Goal: Task Accomplishment & Management: Use online tool/utility

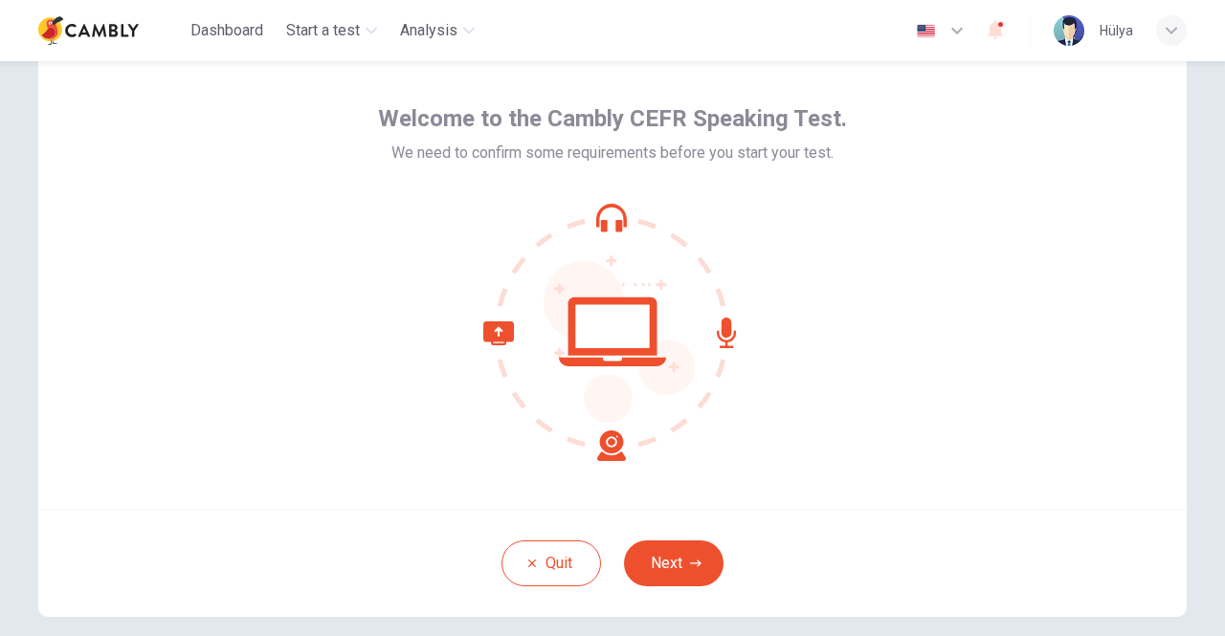
scroll to position [96, 0]
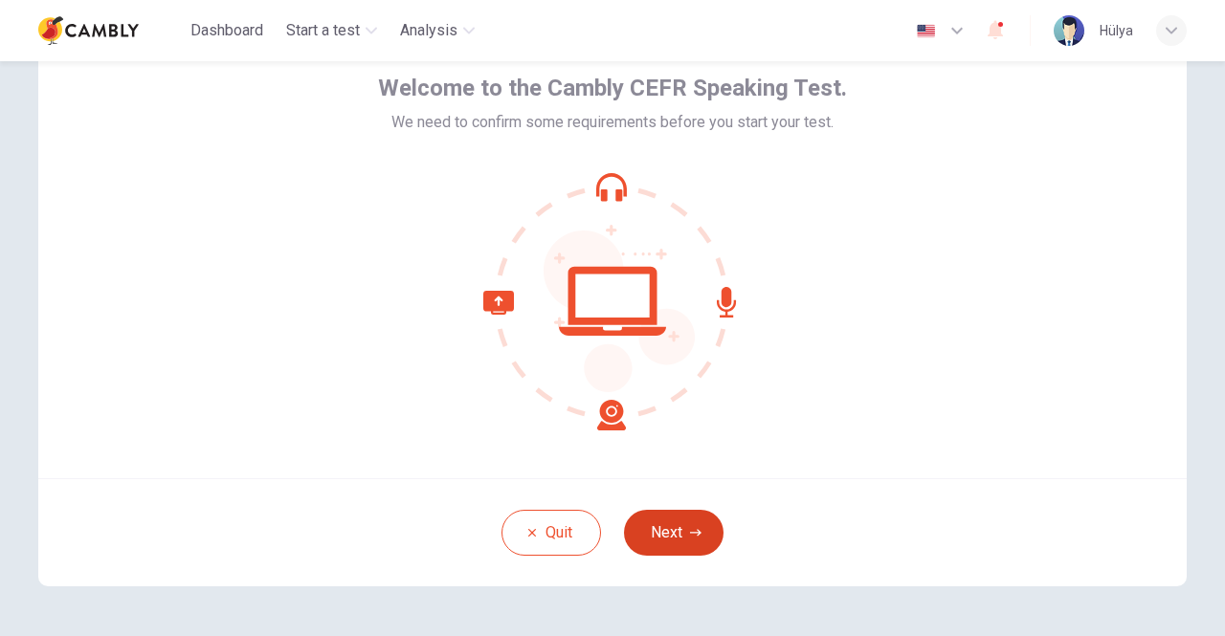
click at [668, 533] on button "Next" at bounding box center [674, 533] width 100 height 46
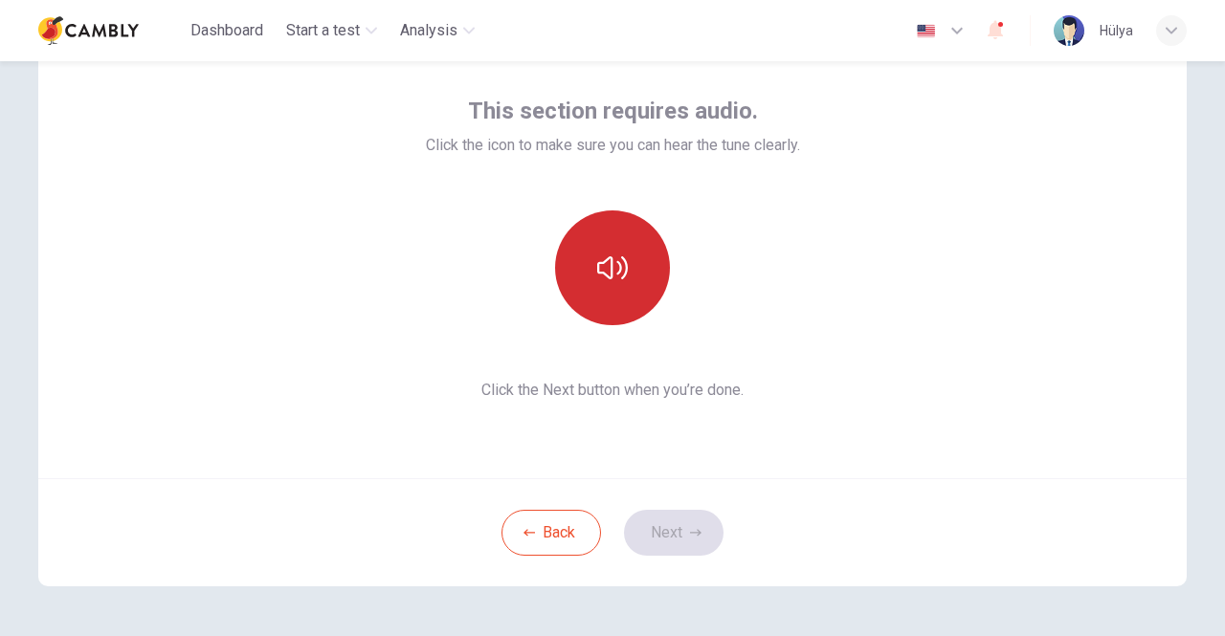
click at [611, 275] on icon "button" at bounding box center [612, 268] width 31 height 31
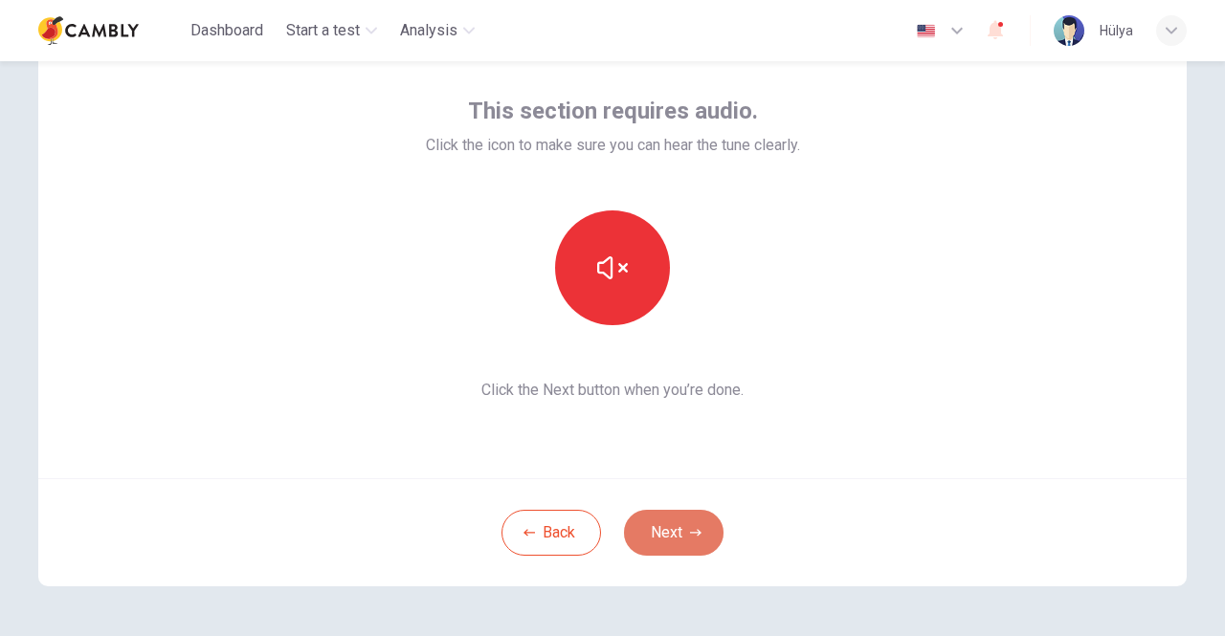
click at [664, 528] on button "Next" at bounding box center [674, 533] width 100 height 46
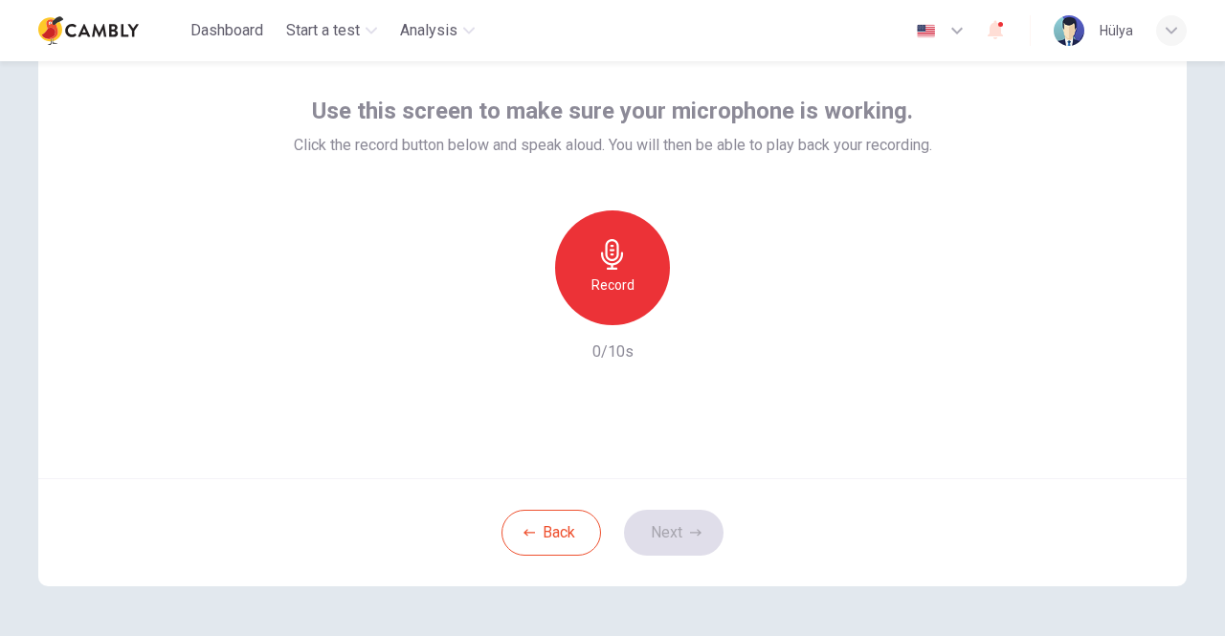
click at [607, 271] on div "Record" at bounding box center [612, 268] width 115 height 115
click at [610, 284] on h6 "Stop" at bounding box center [612, 285] width 29 height 23
click at [681, 522] on button "Next" at bounding box center [674, 533] width 100 height 46
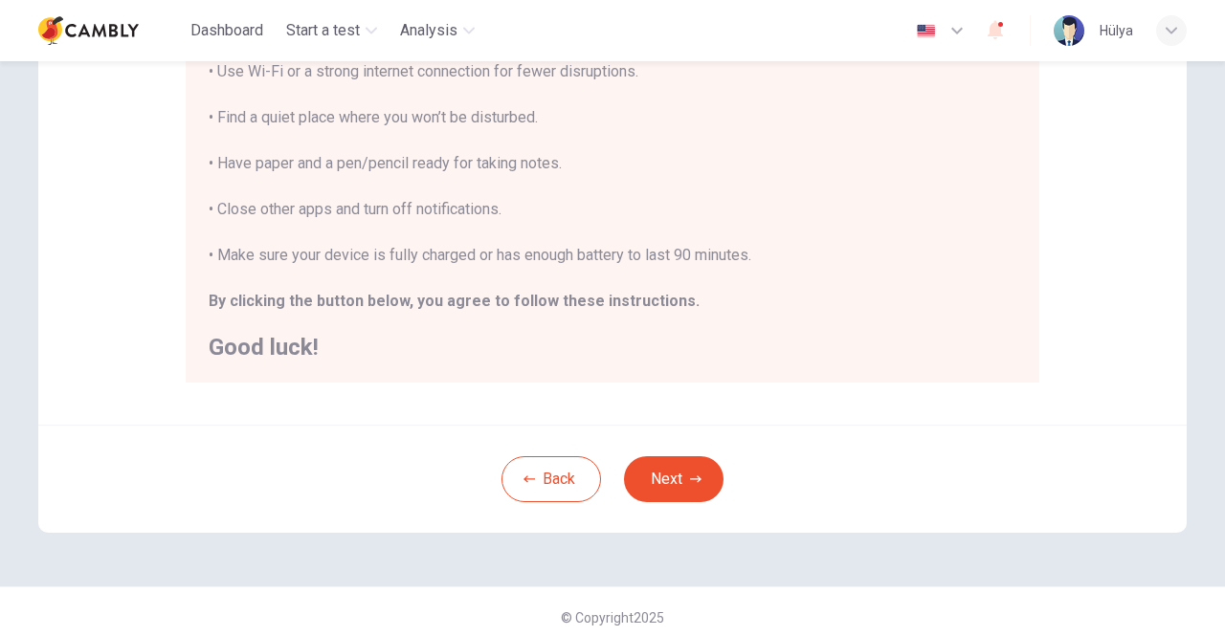
scroll to position [427, 0]
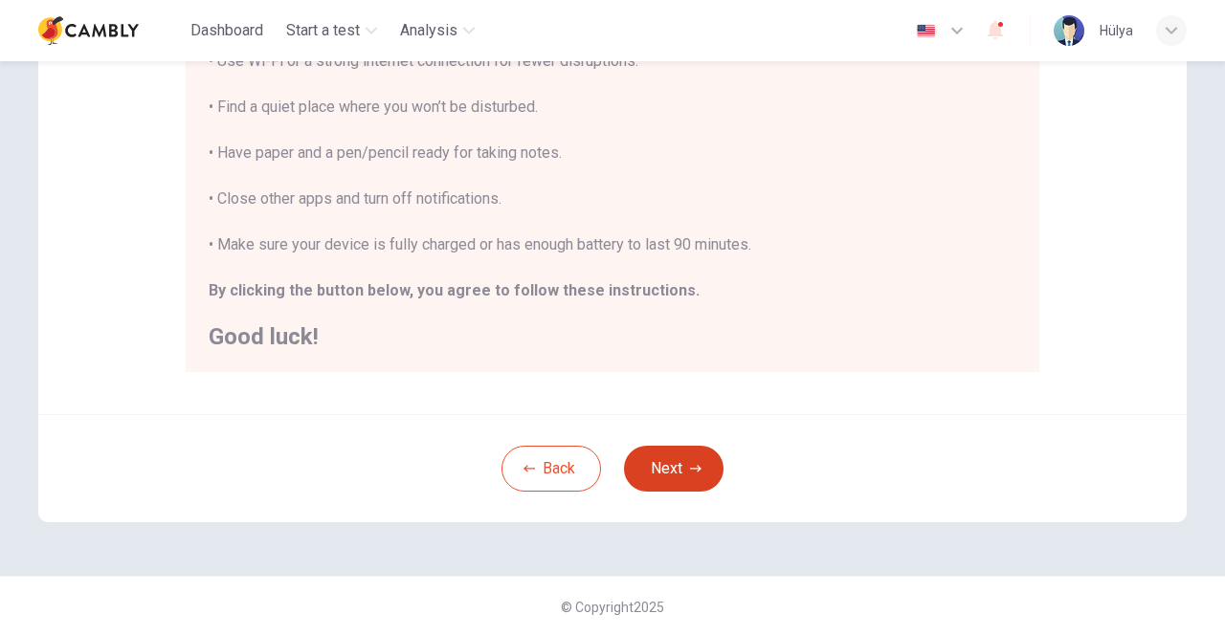
click at [667, 472] on button "Next" at bounding box center [674, 469] width 100 height 46
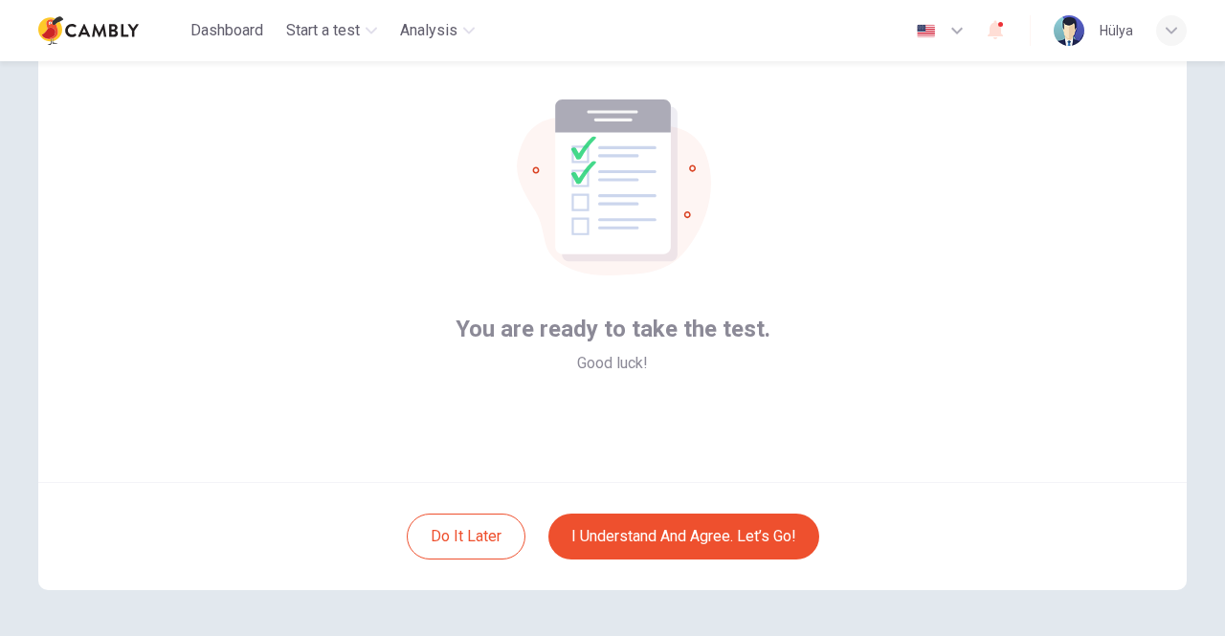
scroll to position [64, 0]
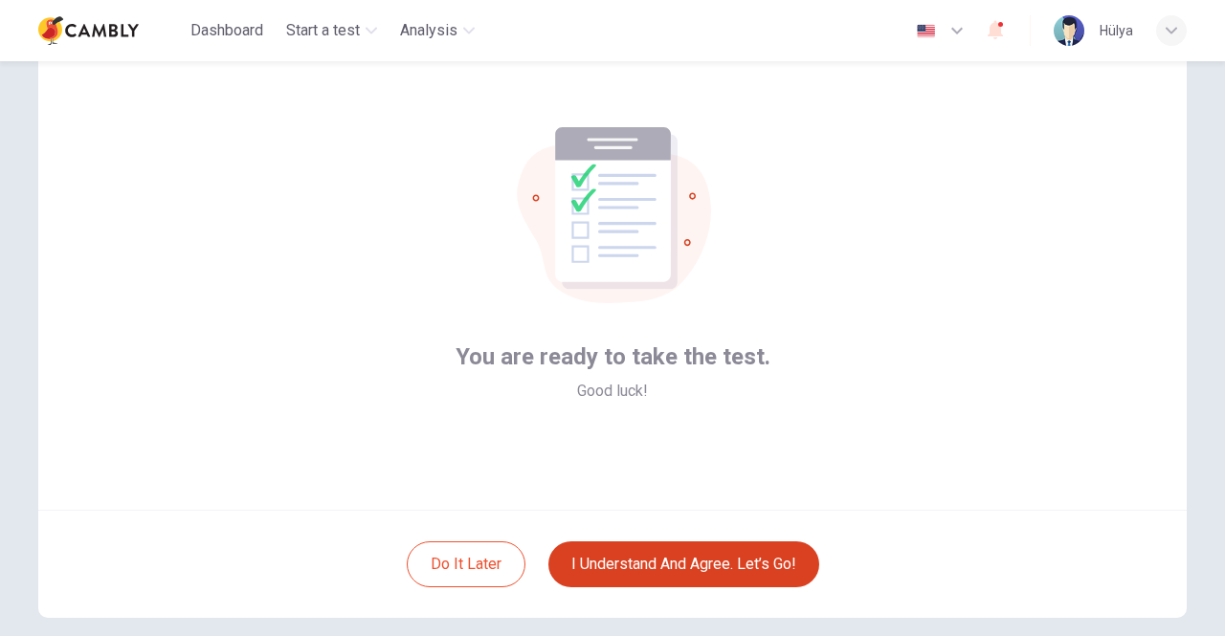
click at [694, 561] on button "I understand and agree. Let’s go!" at bounding box center [683, 565] width 271 height 46
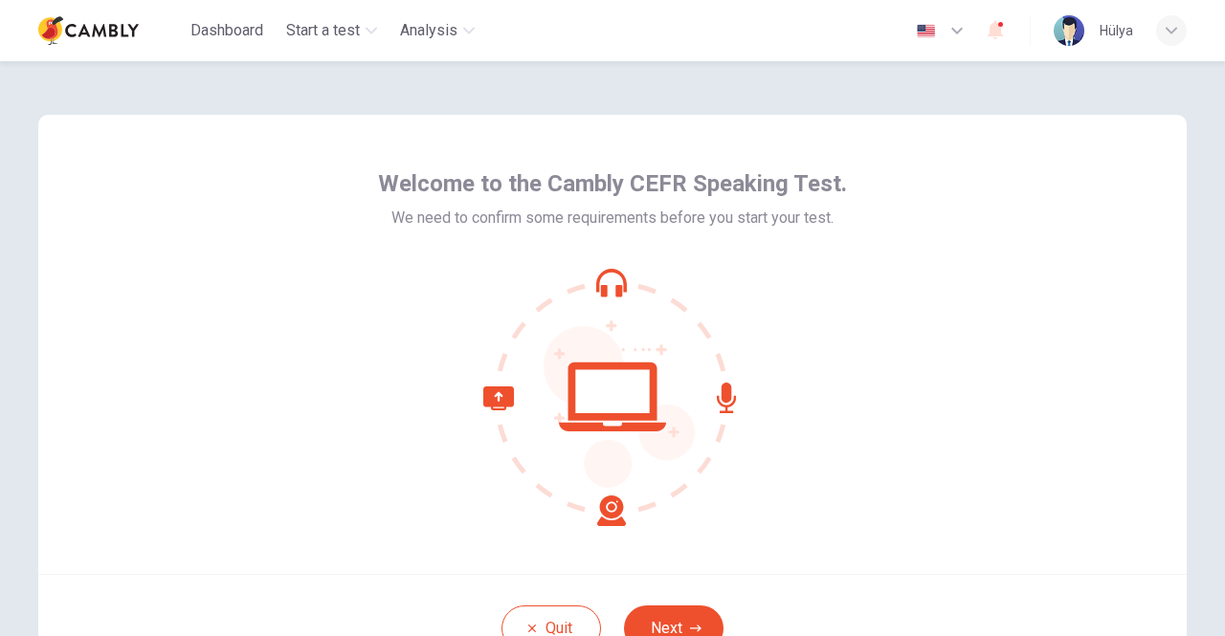
scroll to position [96, 0]
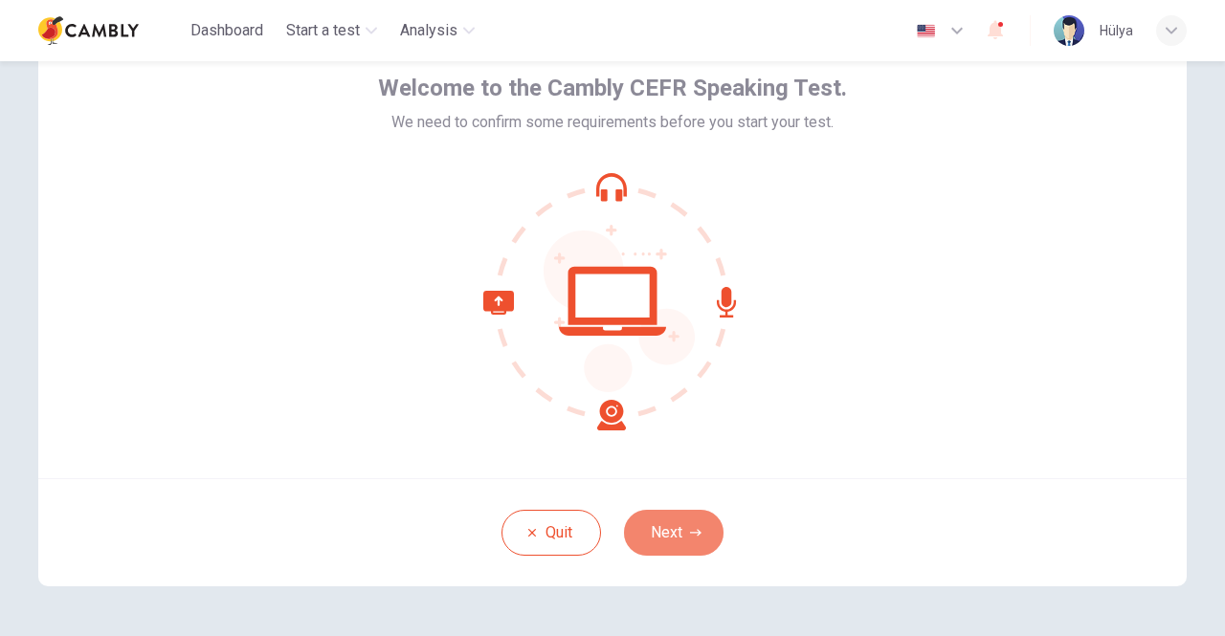
click at [676, 526] on button "Next" at bounding box center [674, 533] width 100 height 46
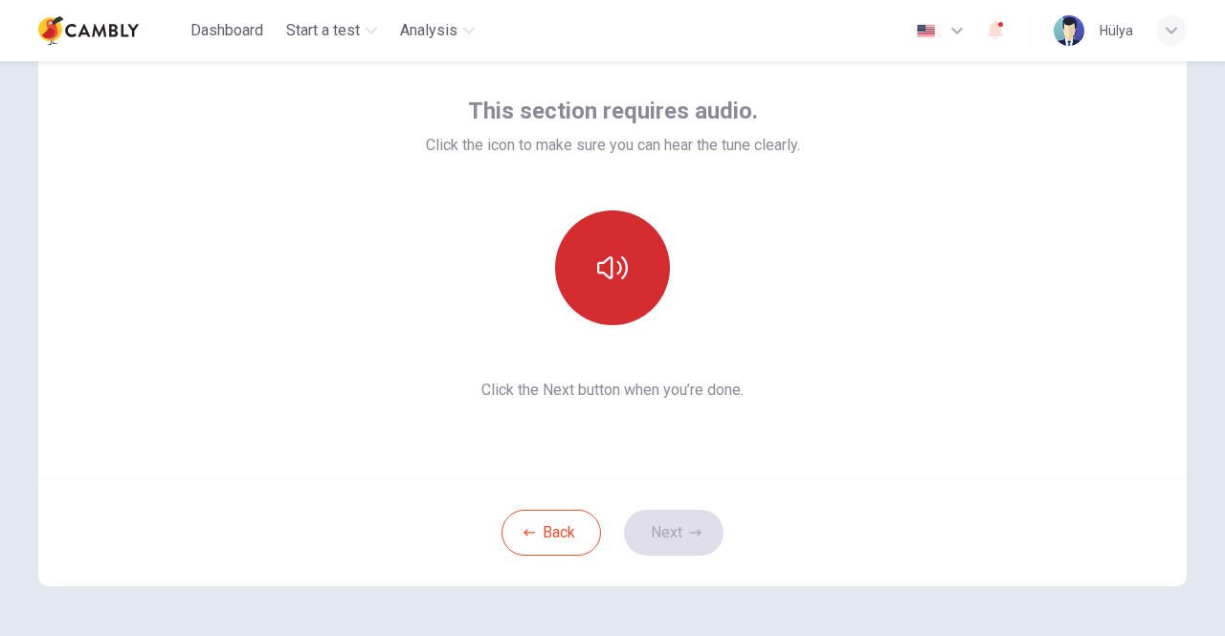
click at [604, 265] on icon "button" at bounding box center [612, 268] width 31 height 31
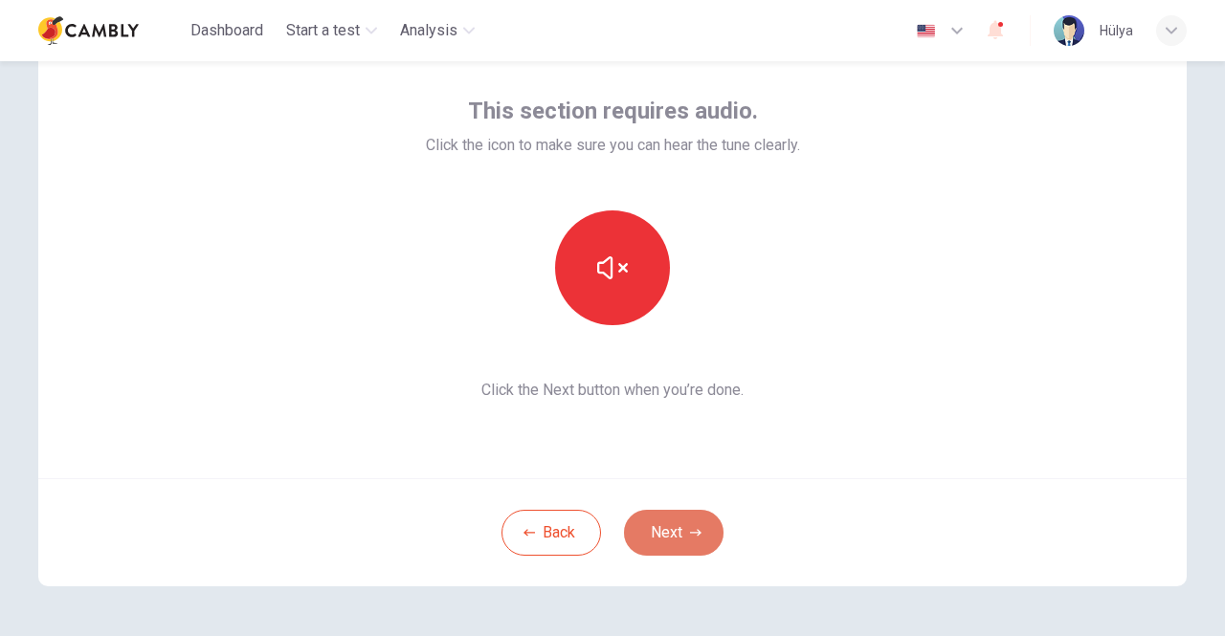
click at [660, 527] on button "Next" at bounding box center [674, 533] width 100 height 46
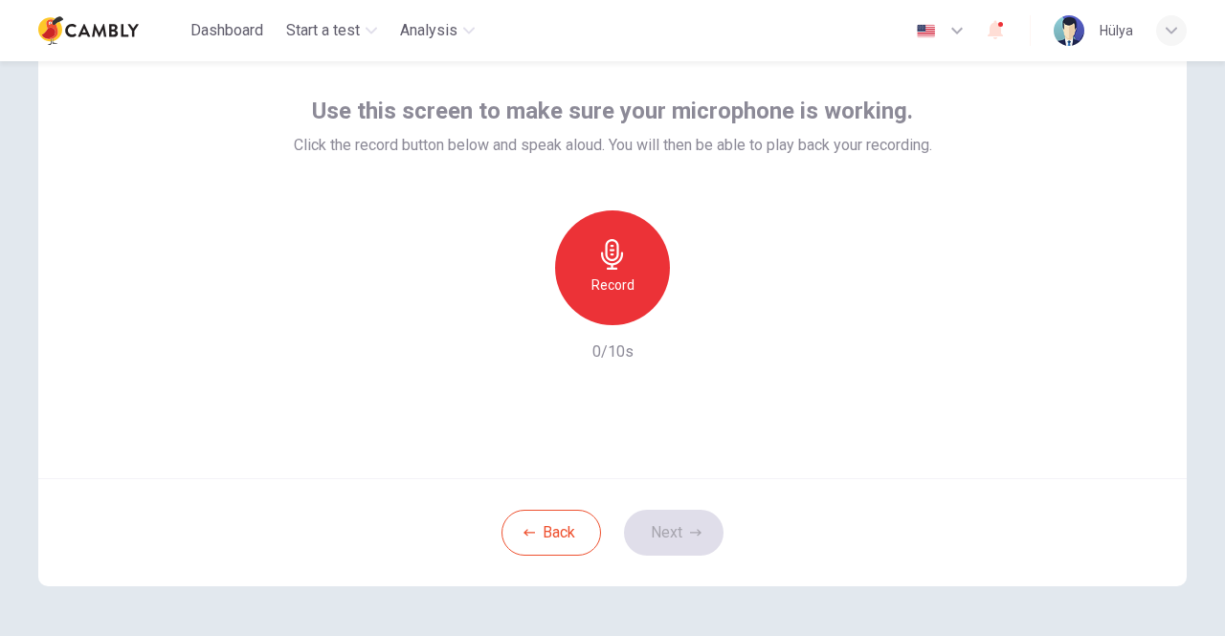
click at [609, 253] on icon "button" at bounding box center [612, 254] width 31 height 31
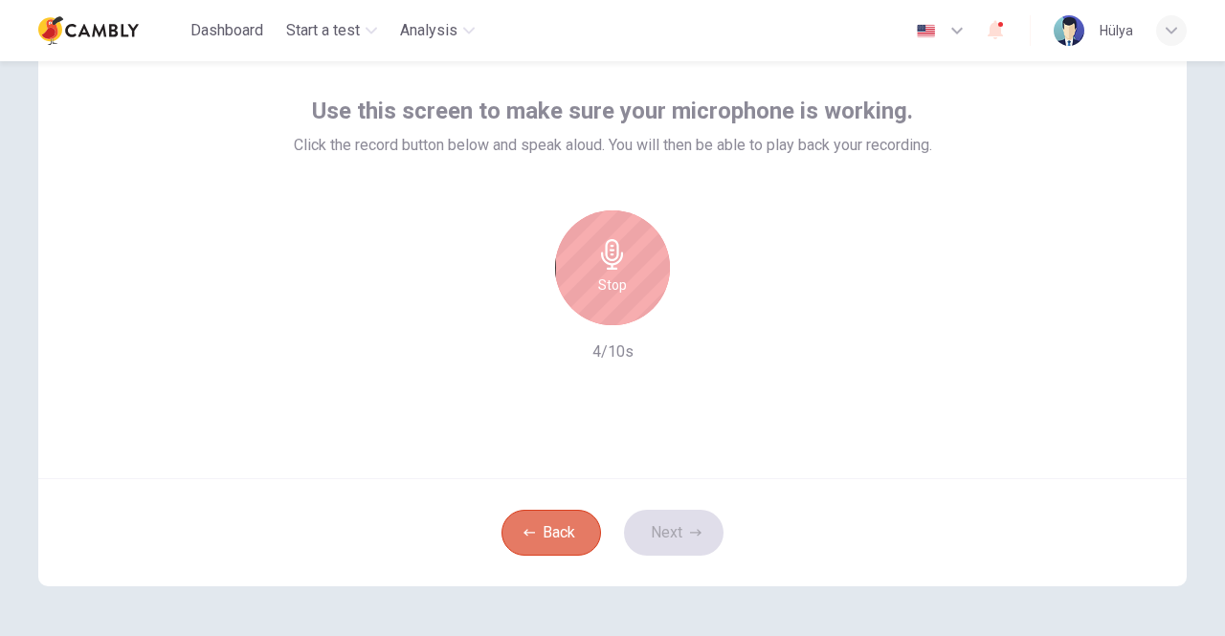
click at [539, 535] on button "Back" at bounding box center [551, 533] width 100 height 46
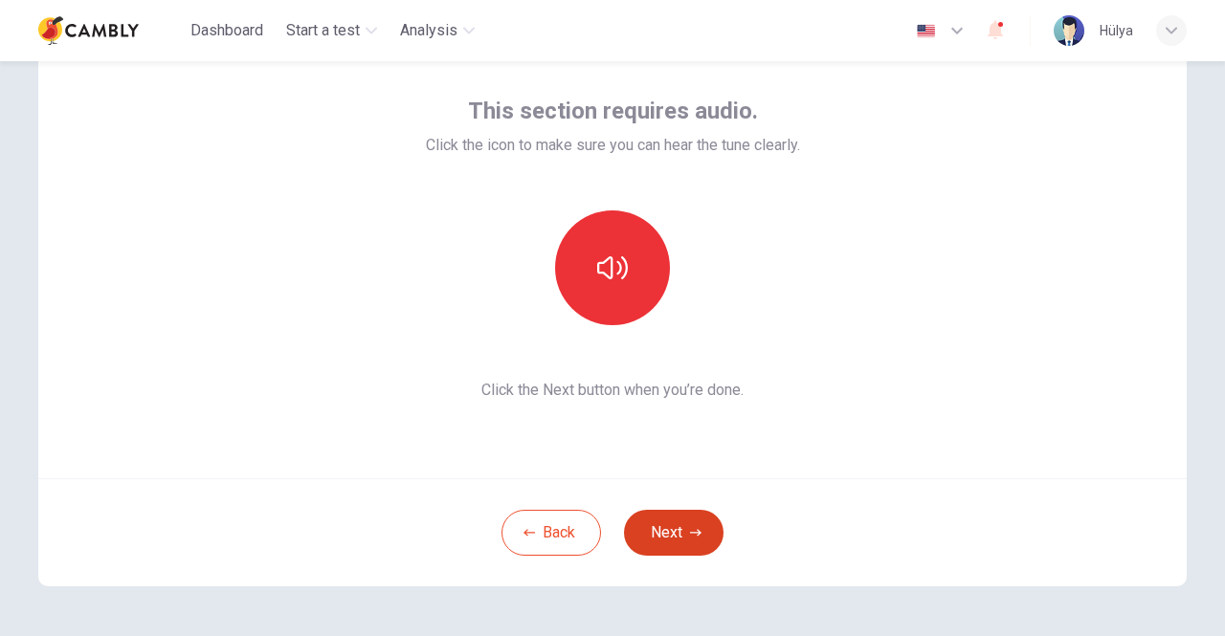
click at [676, 523] on button "Next" at bounding box center [674, 533] width 100 height 46
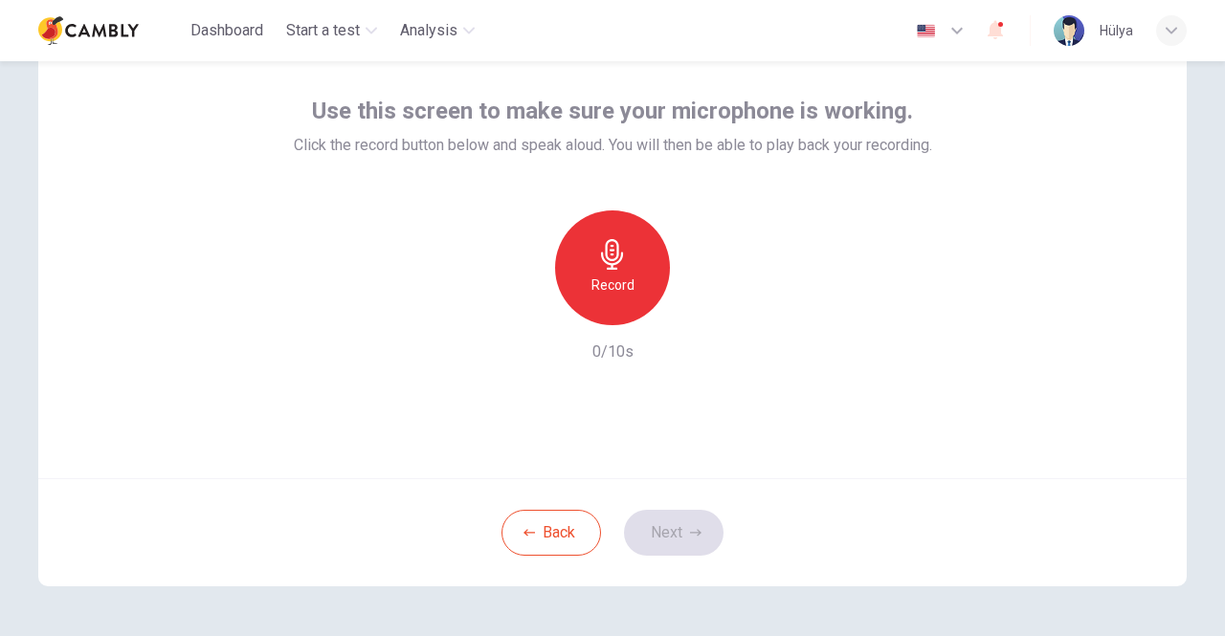
click at [758, 334] on div "Record 0/10s" at bounding box center [613, 287] width 638 height 153
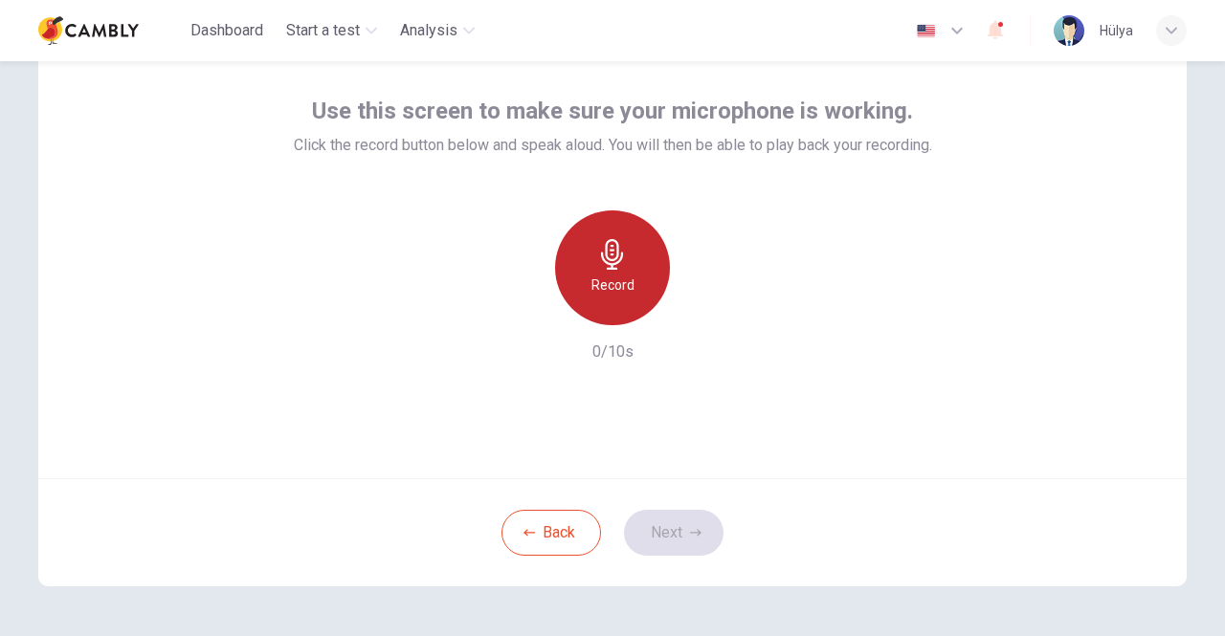
click at [621, 284] on h6 "Record" at bounding box center [612, 285] width 43 height 23
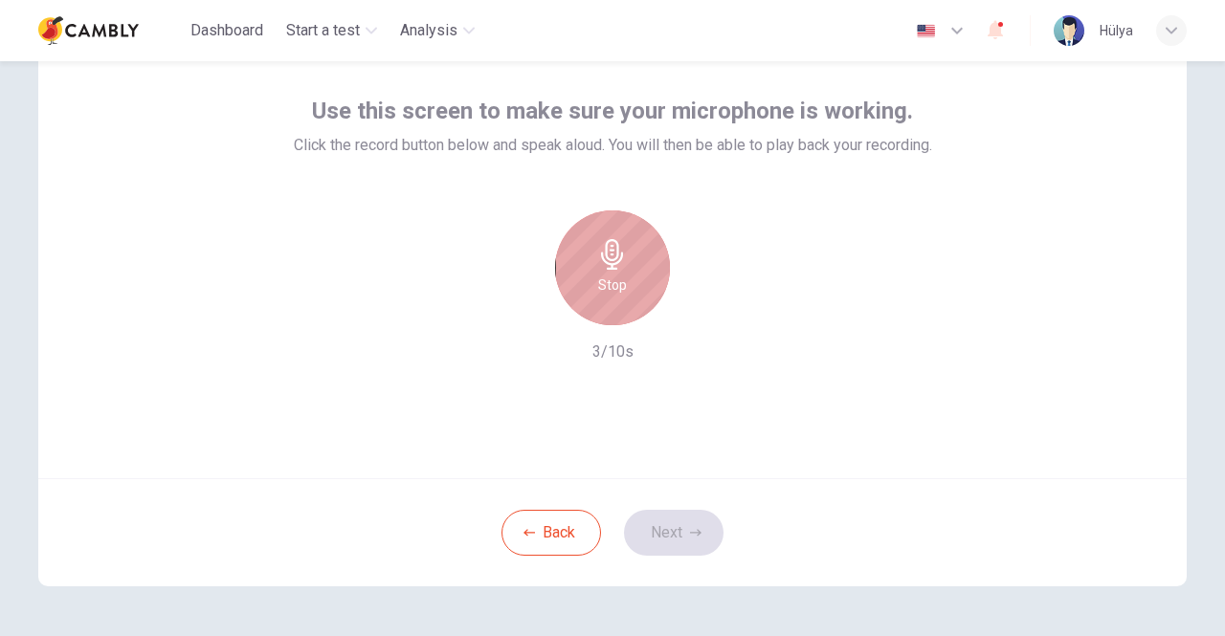
click at [619, 281] on h6 "Stop" at bounding box center [612, 285] width 29 height 23
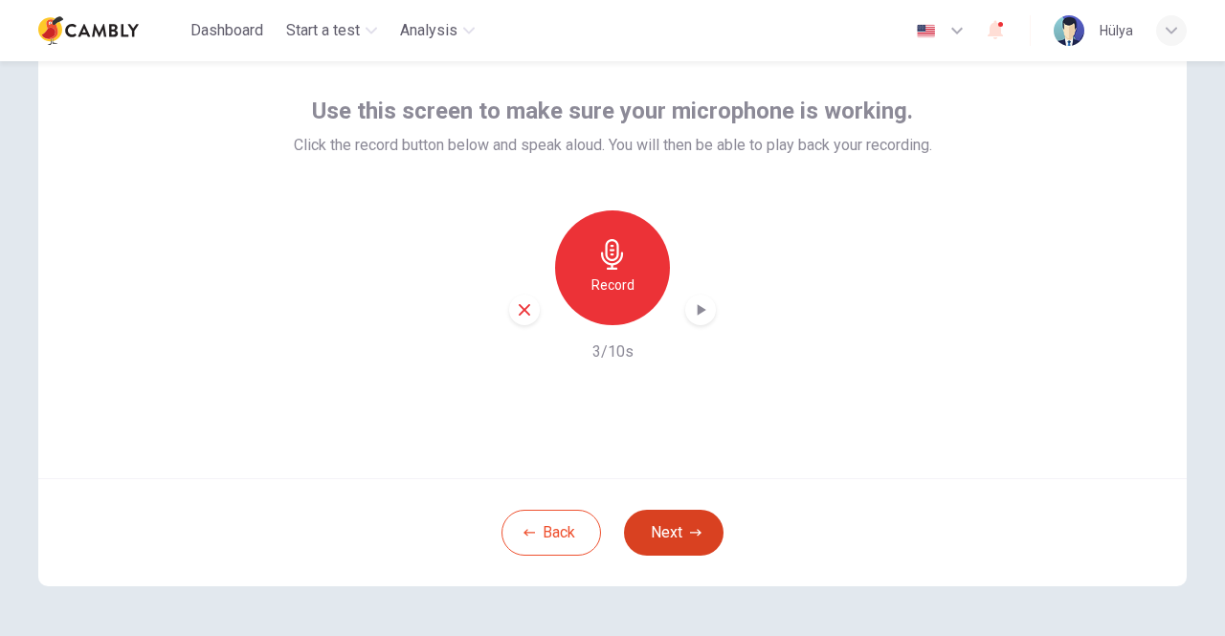
click at [673, 541] on button "Next" at bounding box center [674, 533] width 100 height 46
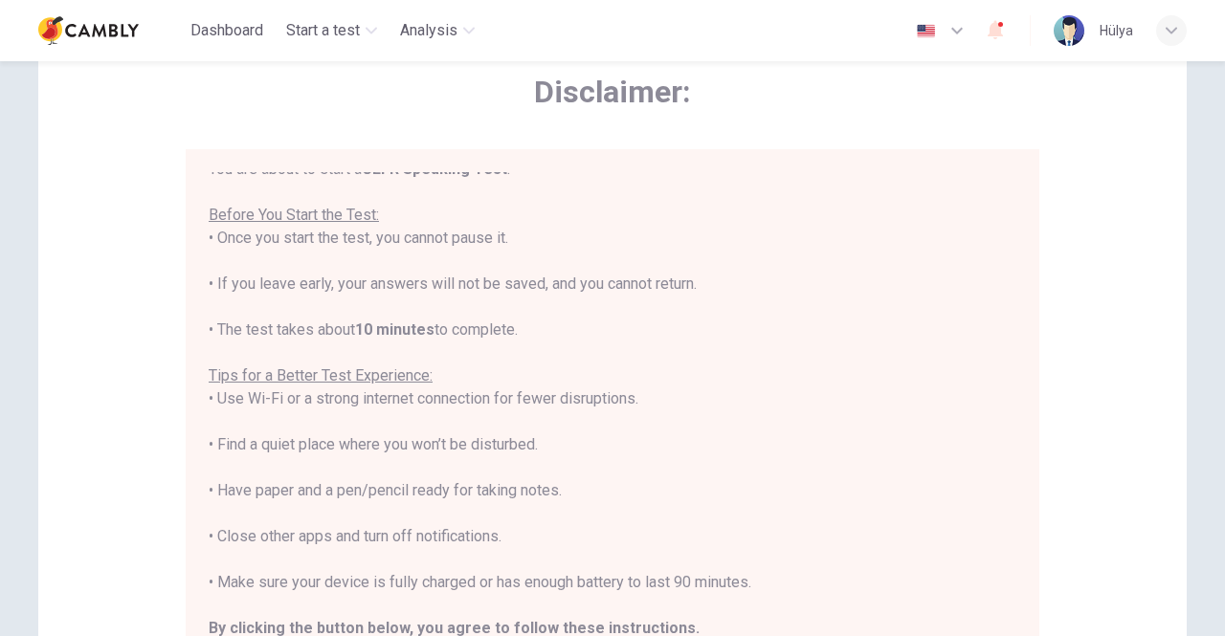
scroll to position [21, 0]
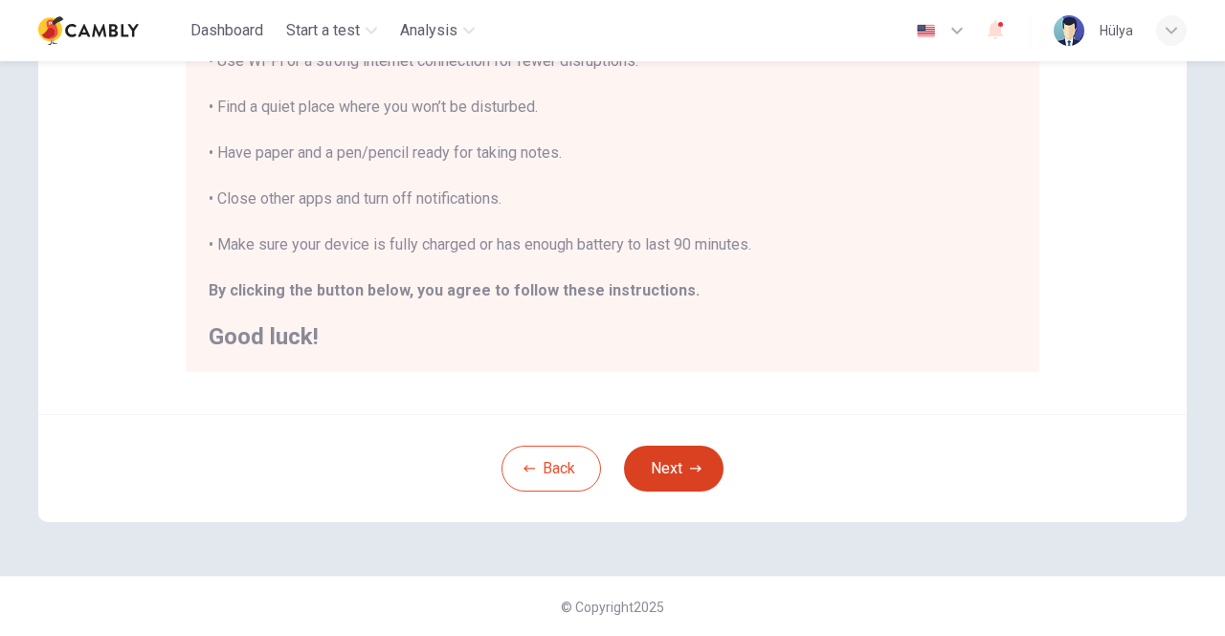
click at [683, 470] on button "Next" at bounding box center [674, 469] width 100 height 46
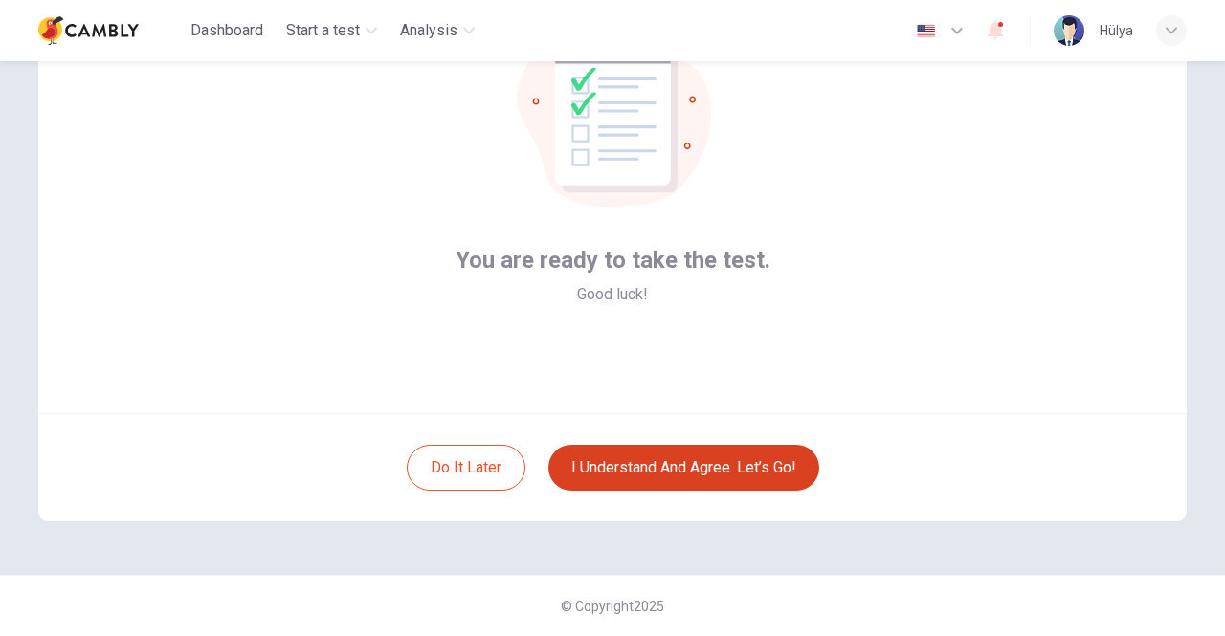
scroll to position [160, 0]
click at [648, 466] on button "I understand and agree. Let’s go!" at bounding box center [683, 469] width 271 height 46
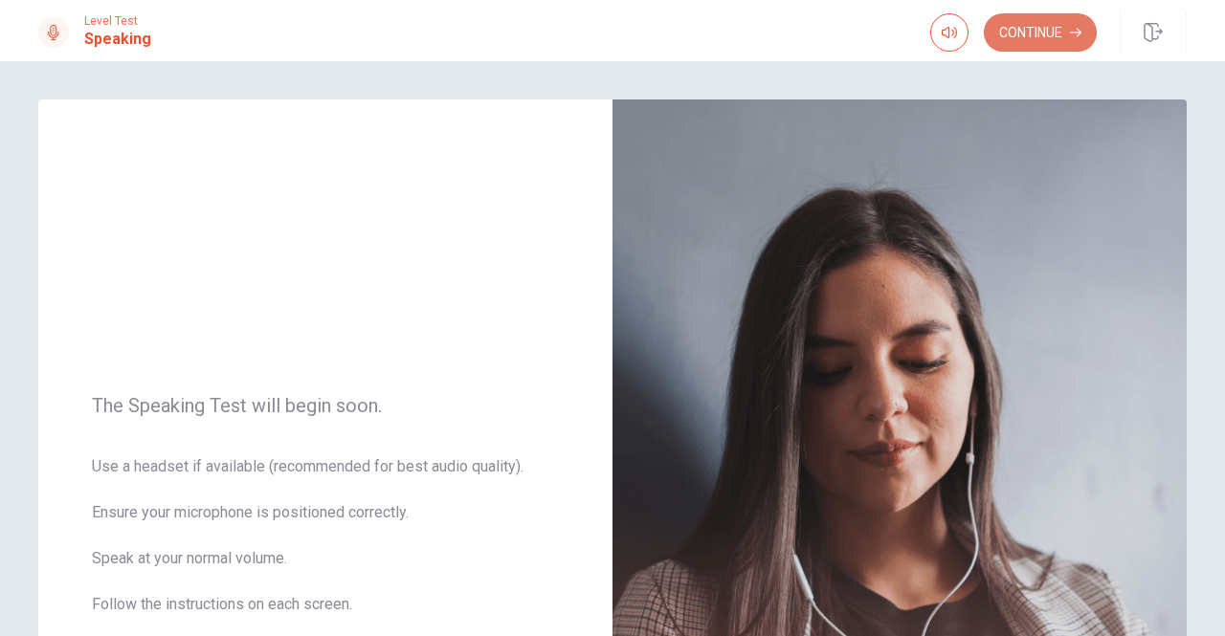
click at [1043, 29] on button "Continue" at bounding box center [1040, 32] width 113 height 38
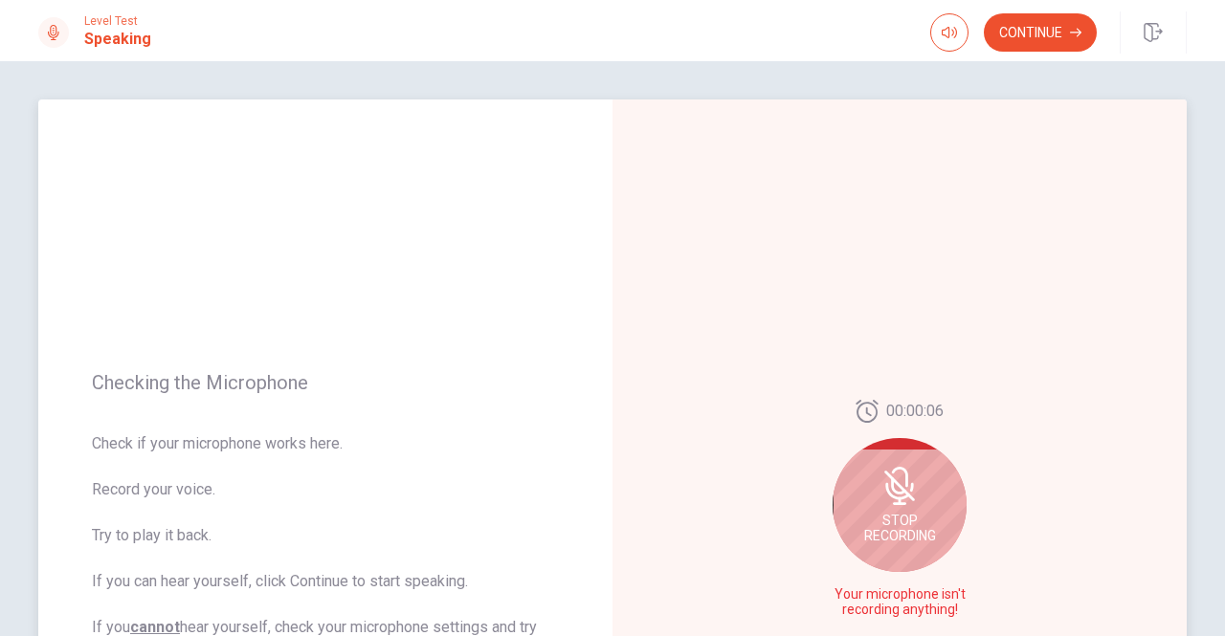
scroll to position [96, 0]
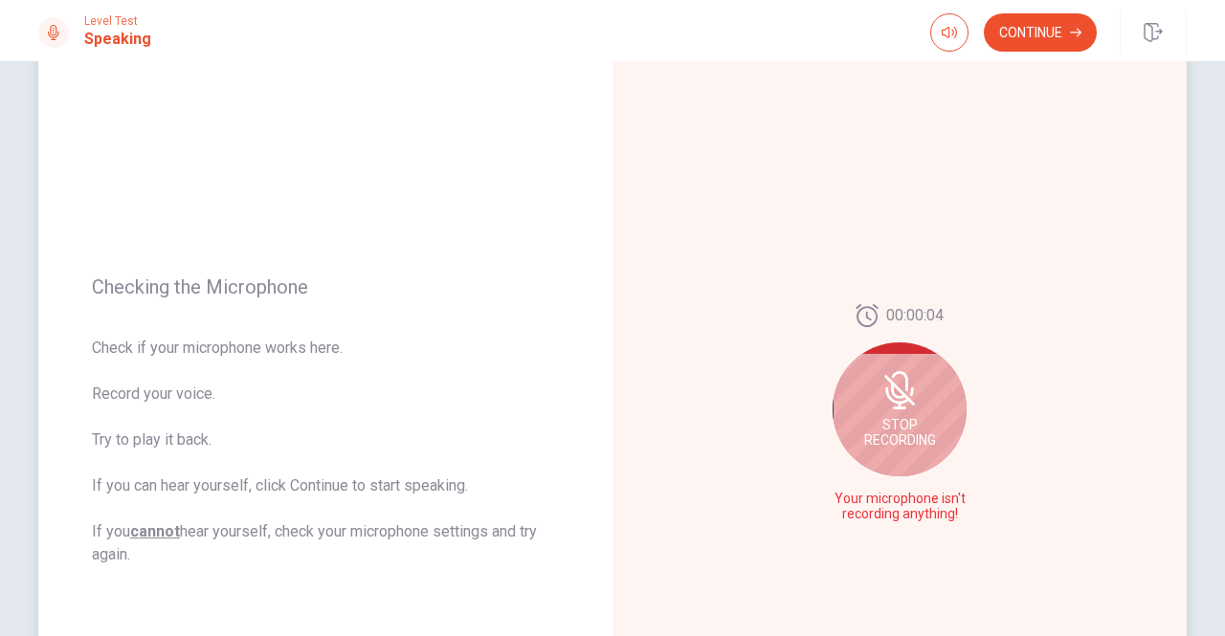
click at [891, 390] on icon at bounding box center [898, 390] width 15 height 17
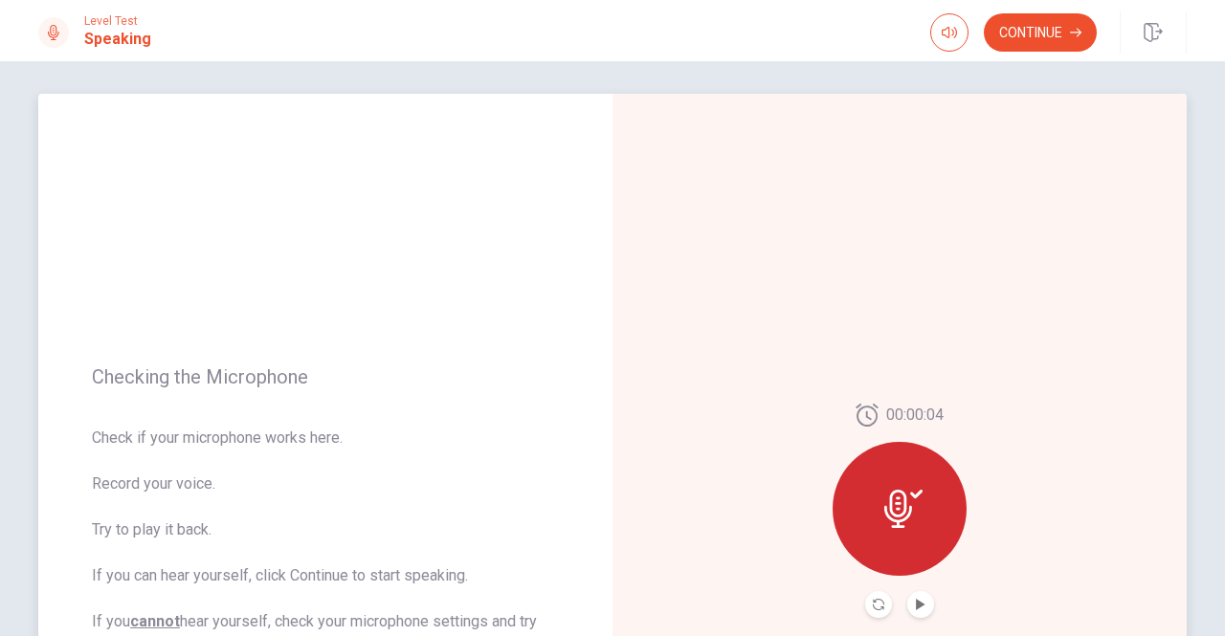
scroll to position [0, 0]
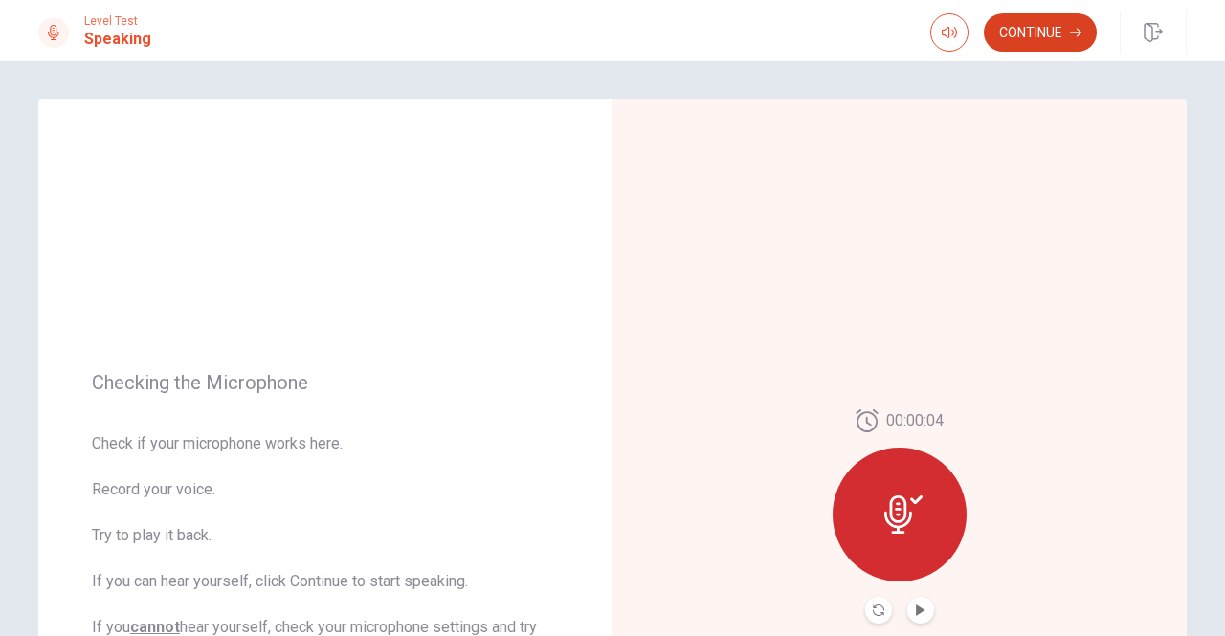
click at [1031, 32] on button "Continue" at bounding box center [1040, 32] width 113 height 38
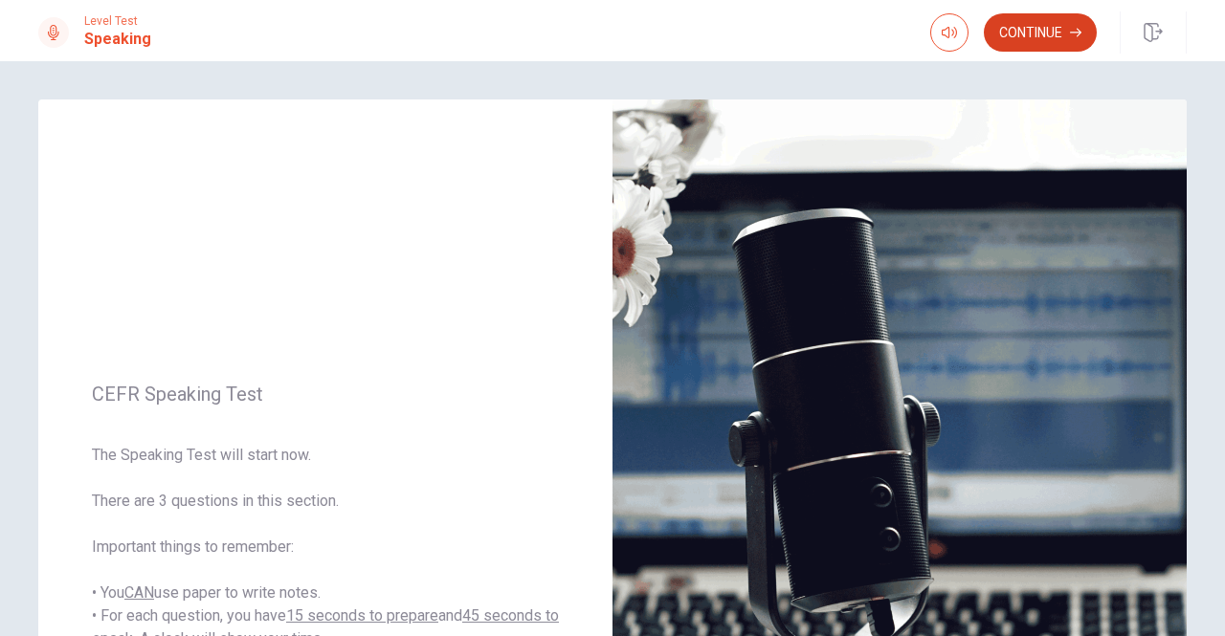
click at [1032, 32] on button "Continue" at bounding box center [1040, 32] width 113 height 38
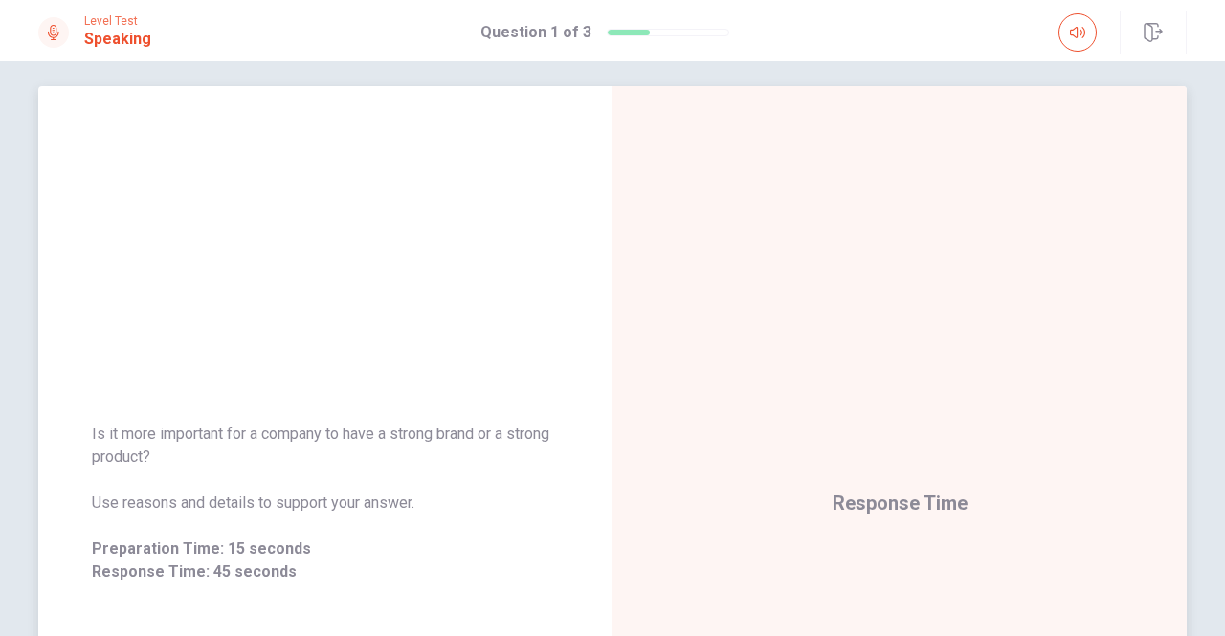
scroll to position [109, 0]
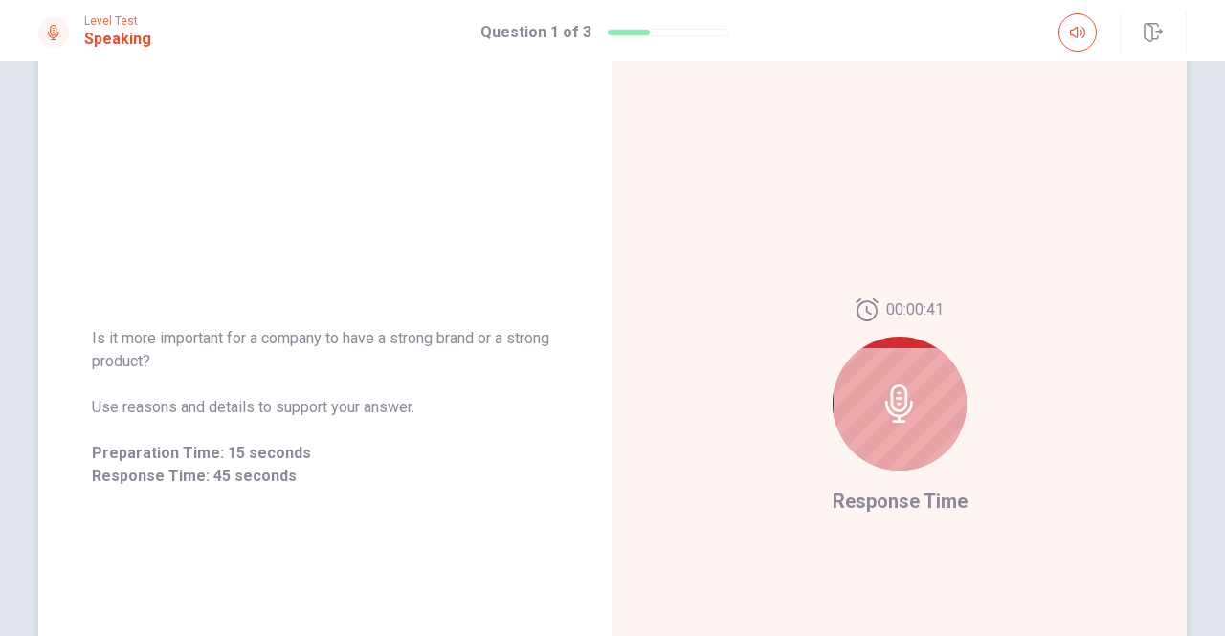
drag, startPoint x: 84, startPoint y: 330, endPoint x: 254, endPoint y: 368, distance: 173.6
click at [254, 368] on div "Is it more important for a company to have a strong brand or a strong product? …" at bounding box center [325, 407] width 574 height 207
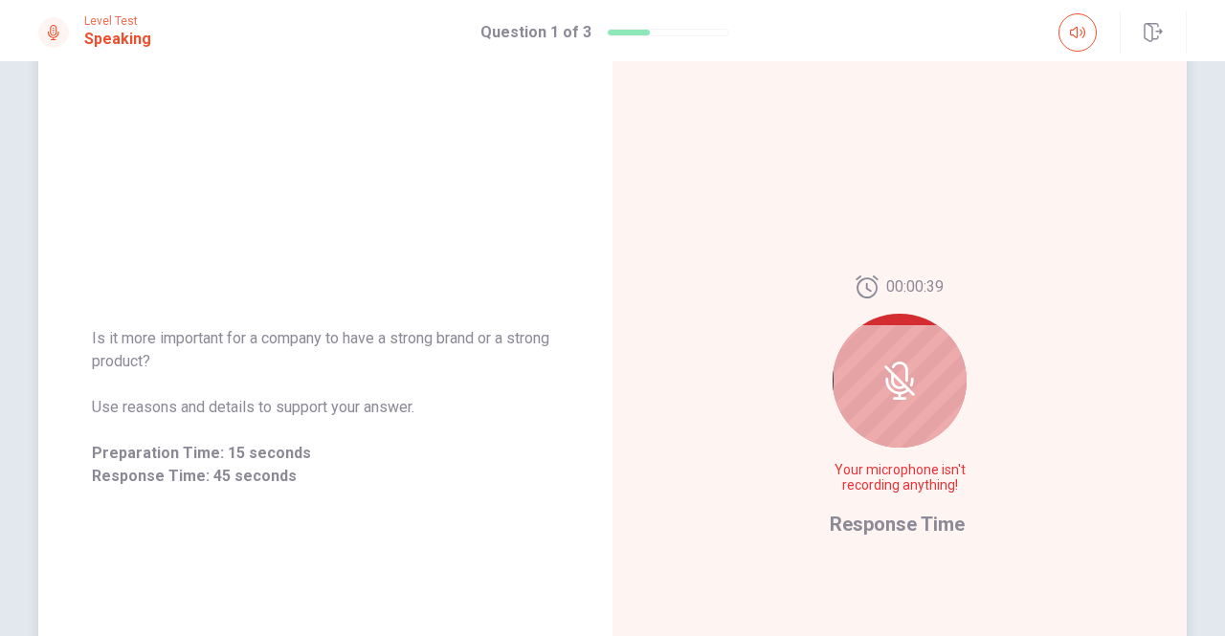
drag, startPoint x: 195, startPoint y: 362, endPoint x: 88, endPoint y: 350, distance: 107.8
click at [86, 350] on div "Is it more important for a company to have a strong brand or a strong product? …" at bounding box center [325, 407] width 574 height 207
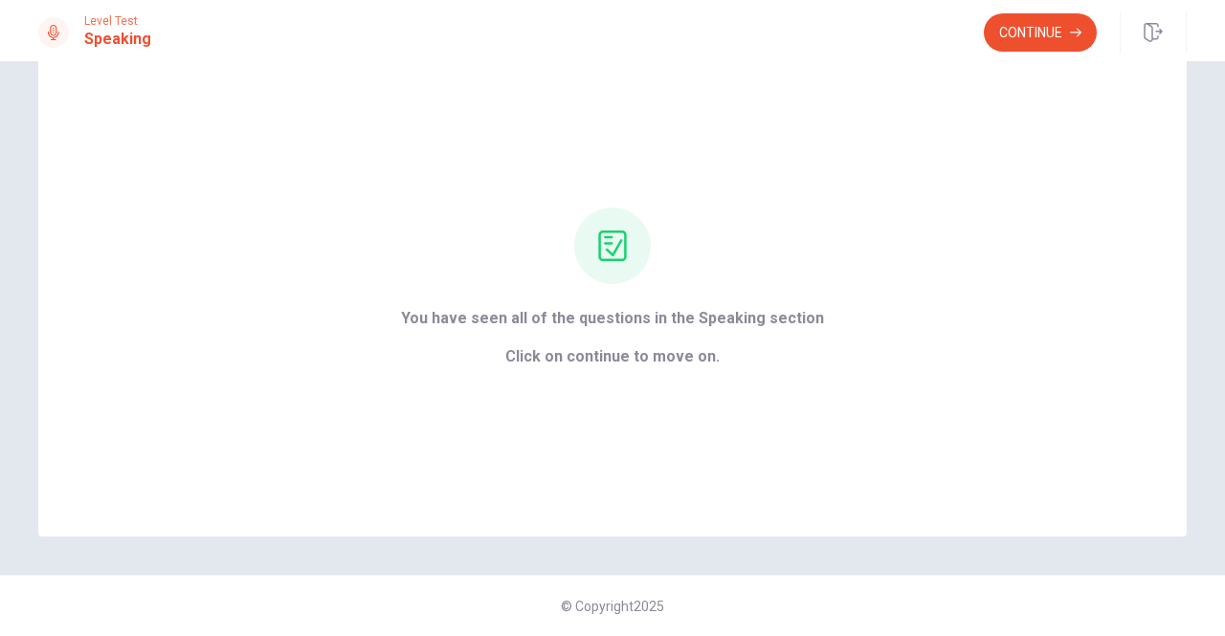
scroll to position [59, 0]
click at [1026, 28] on button "Continue" at bounding box center [1040, 32] width 113 height 38
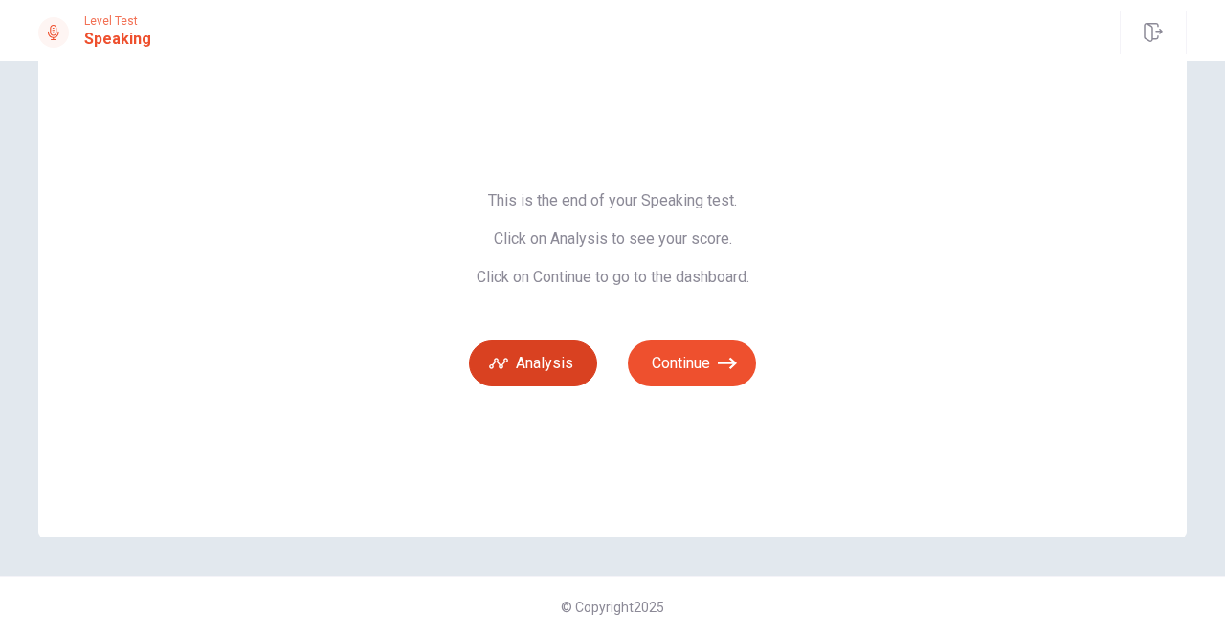
click at [517, 359] on button "Analysis" at bounding box center [533, 364] width 128 height 46
